Goal: Navigation & Orientation: Find specific page/section

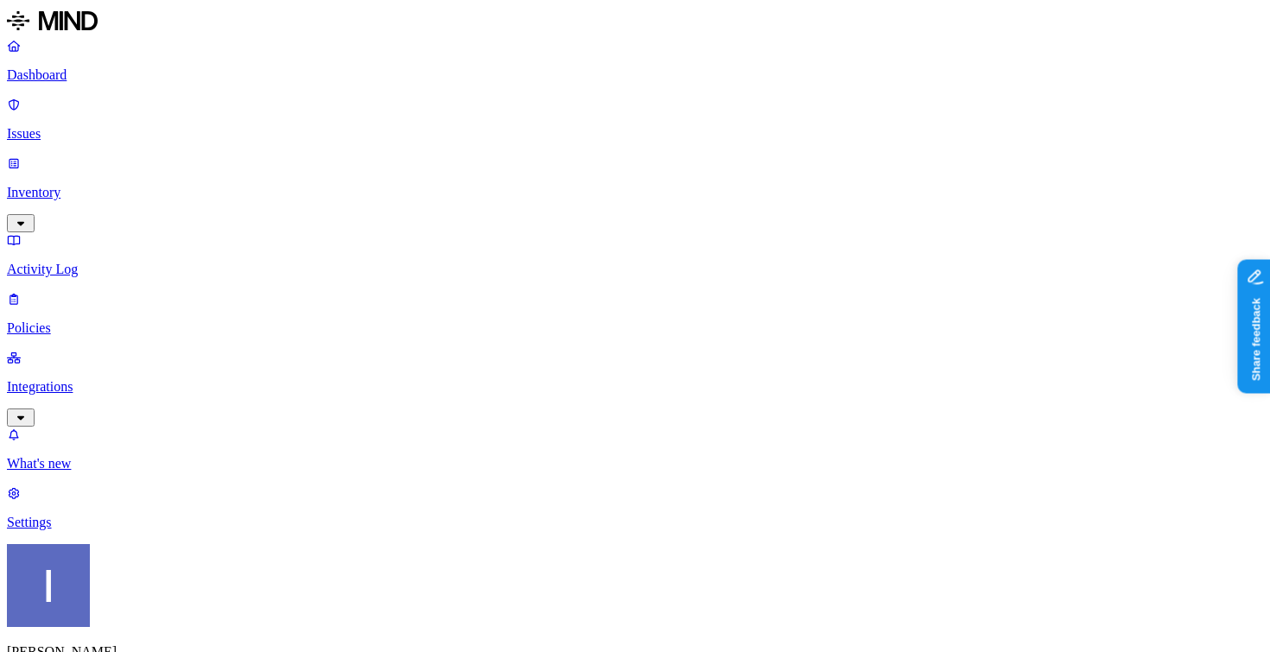
click at [102, 379] on p "Integrations" at bounding box center [635, 387] width 1256 height 16
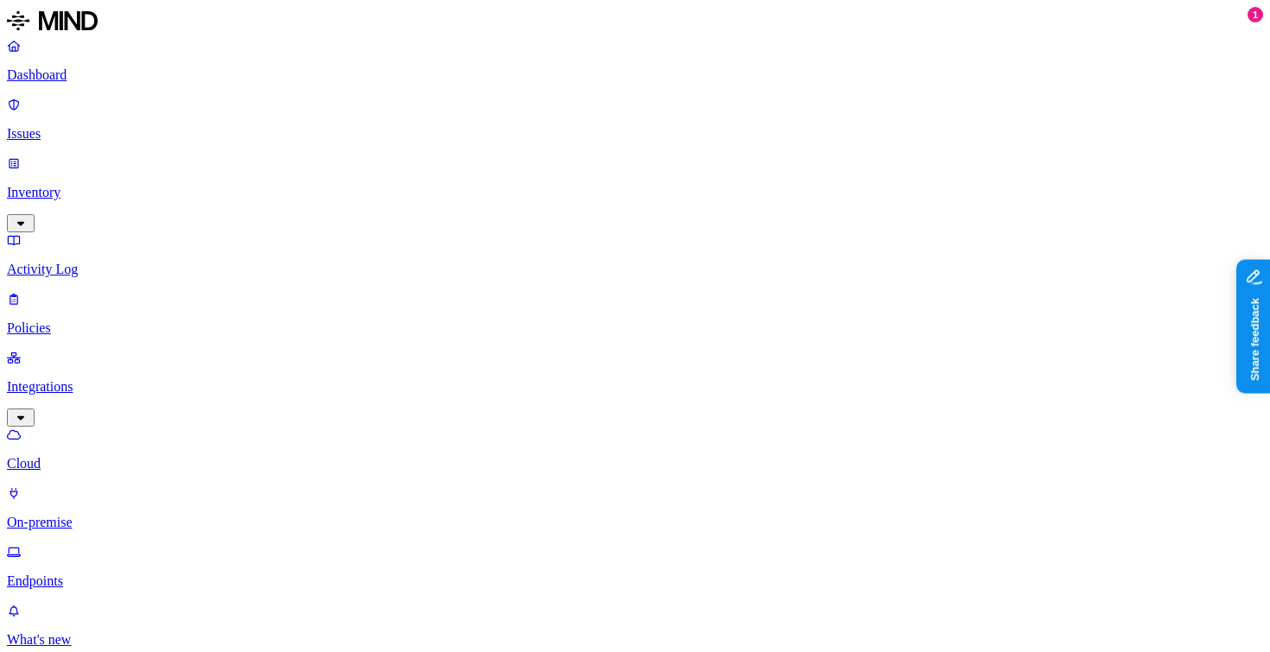
click at [110, 574] on p "Endpoints" at bounding box center [635, 582] width 1256 height 16
click at [143, 515] on p "On-premise" at bounding box center [635, 523] width 1256 height 16
click at [149, 456] on p "Cloud" at bounding box center [635, 464] width 1256 height 16
